Goal: Task Accomplishment & Management: Use online tool/utility

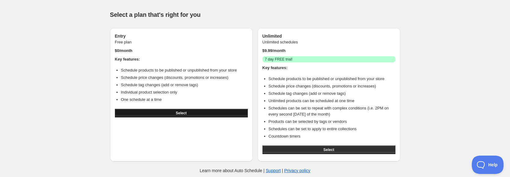
click at [175, 113] on button "Select" at bounding box center [181, 113] width 133 height 9
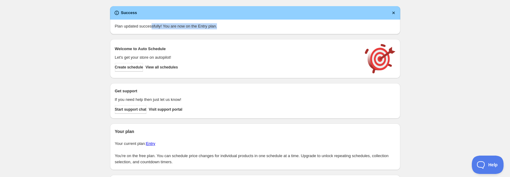
drag, startPoint x: 153, startPoint y: 25, endPoint x: 217, endPoint y: 30, distance: 63.4
click at [211, 31] on div "Plan updated successfully! You are now on the Entry plan." at bounding box center [255, 27] width 291 height 15
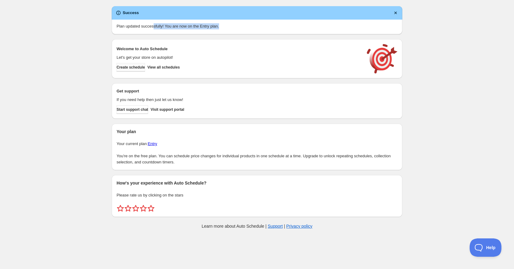
click at [130, 68] on span "Create schedule" at bounding box center [131, 67] width 28 height 5
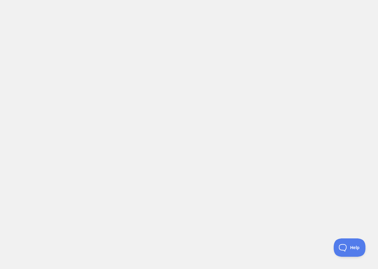
click at [195, 51] on body at bounding box center [189, 134] width 378 height 269
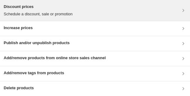
click at [58, 19] on div "Discount prices Schedule a discount, sale or promotion" at bounding box center [95, 10] width 190 height 21
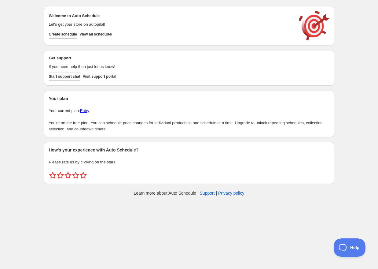
click at [71, 35] on span "Create schedule" at bounding box center [63, 34] width 28 height 5
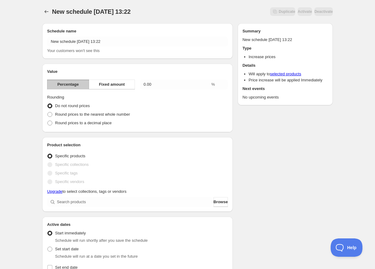
drag, startPoint x: 97, startPoint y: 192, endPoint x: 114, endPoint y: 192, distance: 16.8
click at [114, 192] on p "Upgrade to select collections, tags or vendors" at bounding box center [137, 191] width 181 height 6
click at [121, 86] on span "Fixed amount" at bounding box center [112, 84] width 26 height 6
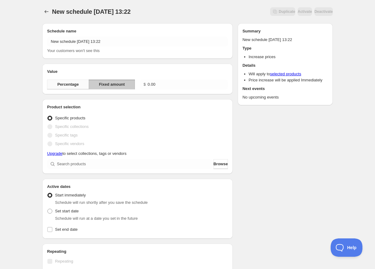
click at [80, 82] on button "Percentage" at bounding box center [68, 85] width 42 height 10
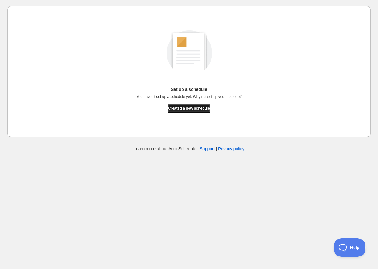
click at [202, 111] on button "Created a new schedule" at bounding box center [189, 108] width 42 height 9
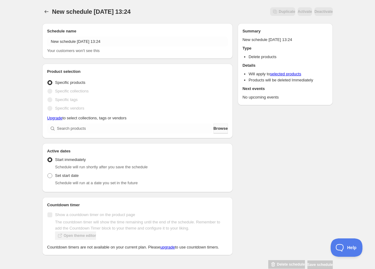
click at [219, 129] on span "Browse" at bounding box center [220, 128] width 14 height 6
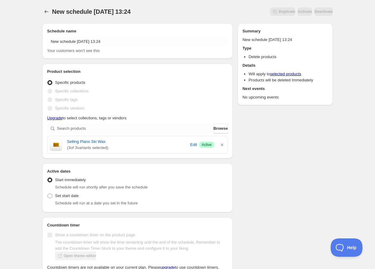
click at [294, 73] on link "selected products" at bounding box center [285, 74] width 31 height 5
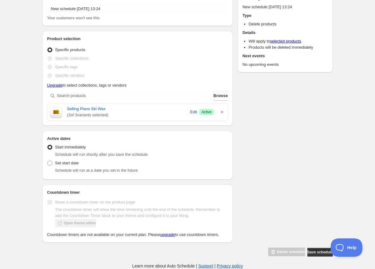
scroll to position [38, 0]
click at [293, 39] on link "selected products" at bounding box center [285, 41] width 31 height 5
drag, startPoint x: 96, startPoint y: 229, endPoint x: 141, endPoint y: 236, distance: 45.9
click at [141, 236] on p "Countdown timers are not available on your current plan. Please upgrade to use …" at bounding box center [137, 234] width 181 height 6
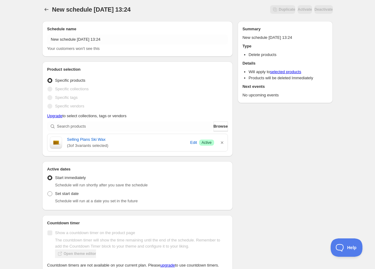
scroll to position [0, 0]
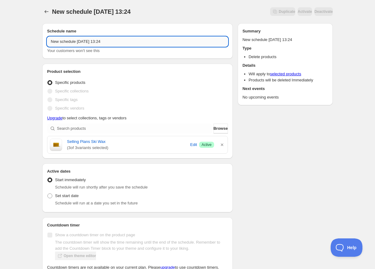
click at [118, 43] on input "New schedule Aug 26 2025 13:24" at bounding box center [137, 42] width 181 height 10
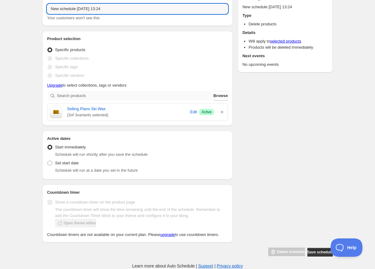
scroll to position [38, 0]
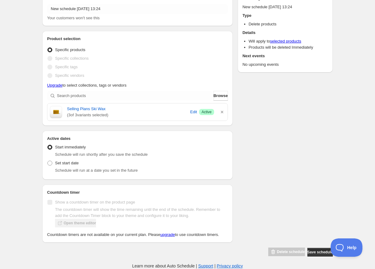
drag, startPoint x: 77, startPoint y: 149, endPoint x: 98, endPoint y: 150, distance: 21.2
click at [98, 152] on span "Schedule will run shortly after you save the schedule" at bounding box center [101, 154] width 93 height 5
drag, startPoint x: 80, startPoint y: 165, endPoint x: 96, endPoint y: 163, distance: 15.7
click at [97, 168] on span "Schedule will run at a date you set in the future" at bounding box center [96, 170] width 83 height 5
click at [74, 161] on span "Set start date" at bounding box center [67, 163] width 24 height 5
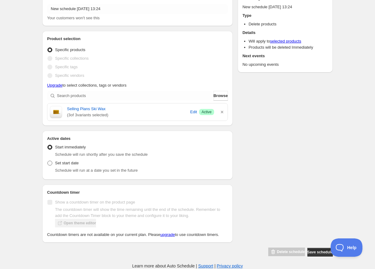
click at [48, 161] on input "Set start date" at bounding box center [47, 161] width 0 height 0
radio input "true"
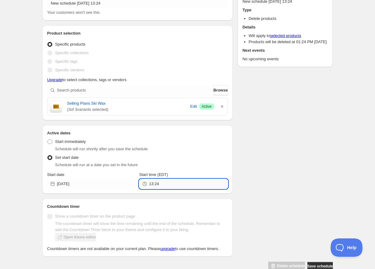
click at [151, 181] on input "13:24" at bounding box center [188, 184] width 79 height 10
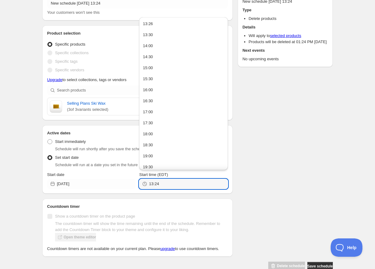
click at [165, 176] on span "Start time (EDT)" at bounding box center [153, 174] width 29 height 5
click at [165, 179] on input "13:24" at bounding box center [188, 184] width 79 height 10
click at [166, 175] on span "Start time (EDT)" at bounding box center [153, 174] width 29 height 5
click at [166, 179] on input "13:24" at bounding box center [188, 184] width 79 height 10
click at [166, 174] on span "Start time (EDT)" at bounding box center [153, 174] width 29 height 5
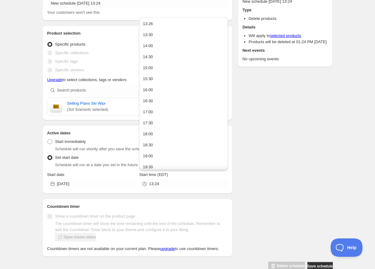
click at [166, 179] on input "13:24" at bounding box center [188, 184] width 79 height 10
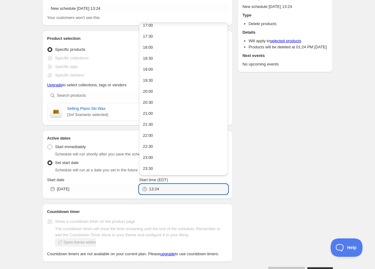
scroll to position [43, 0]
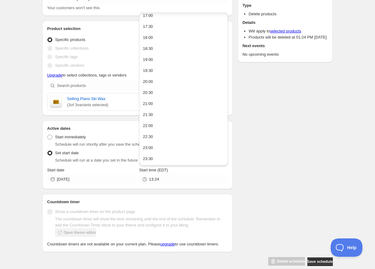
click at [259, 151] on div "Schedule name New schedule Aug 26 2025 13:24 Your customers won't see this Prod…" at bounding box center [184, 121] width 295 height 291
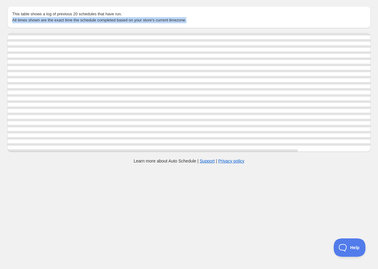
drag, startPoint x: 11, startPoint y: 20, endPoint x: 198, endPoint y: 20, distance: 187.1
click at [198, 20] on div "This table shows a log of previous 20 schedules that have run. All times shown …" at bounding box center [189, 17] width 364 height 22
click at [198, 20] on p "All times shown are the exact time the schedule completed based on your store's…" at bounding box center [189, 20] width 354 height 6
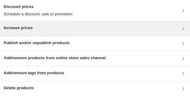
click at [25, 28] on h3 "Increase prices" at bounding box center [18, 28] width 29 height 6
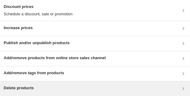
click at [83, 85] on div "Delete products" at bounding box center [95, 88] width 182 height 7
